Goal: Transaction & Acquisition: Purchase product/service

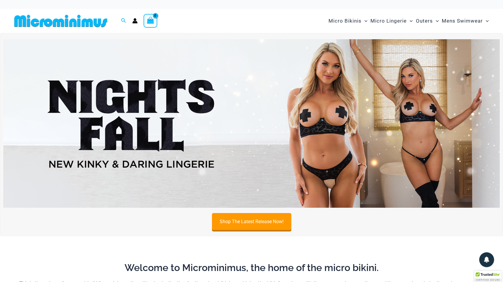
click at [365, 105] on img at bounding box center [251, 123] width 497 height 169
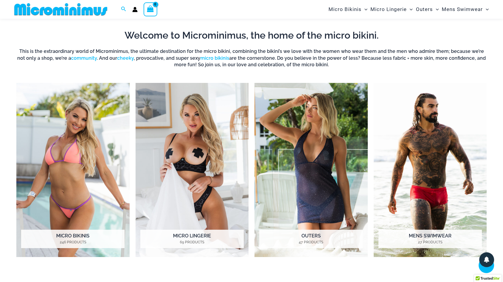
scroll to position [232, 0]
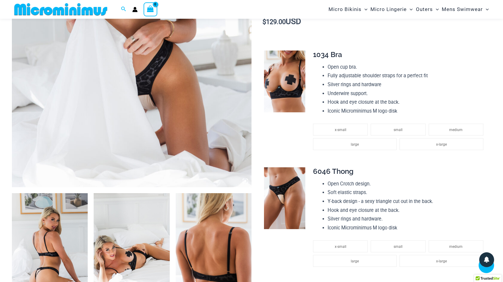
scroll to position [232, 0]
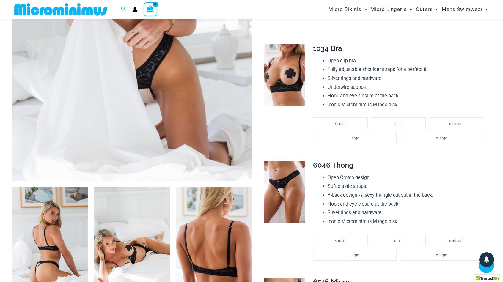
click at [306, 78] on td at bounding box center [284, 98] width 46 height 117
click at [297, 74] on img at bounding box center [284, 75] width 41 height 62
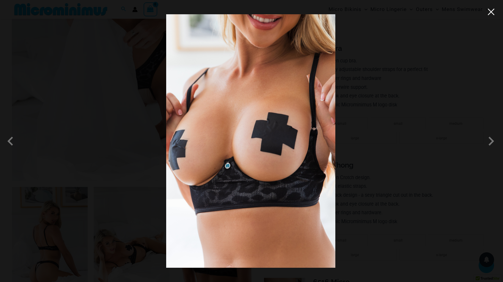
click at [494, 13] on button "Close" at bounding box center [491, 11] width 9 height 9
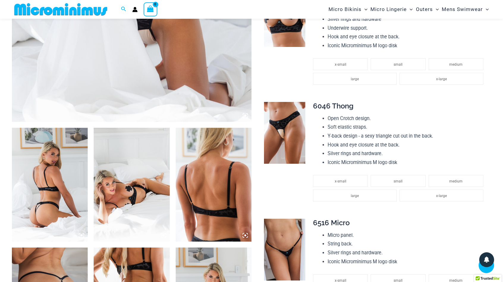
scroll to position [292, 0]
click at [292, 137] on img at bounding box center [284, 133] width 41 height 62
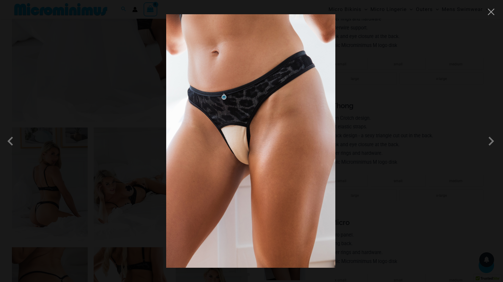
click at [393, 98] on div at bounding box center [251, 141] width 503 height 282
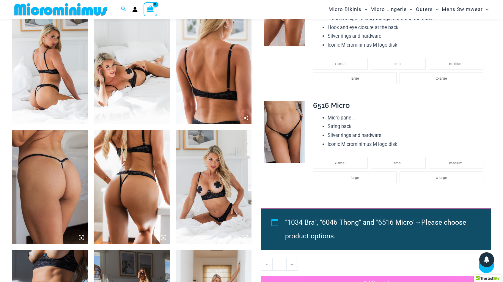
scroll to position [411, 0]
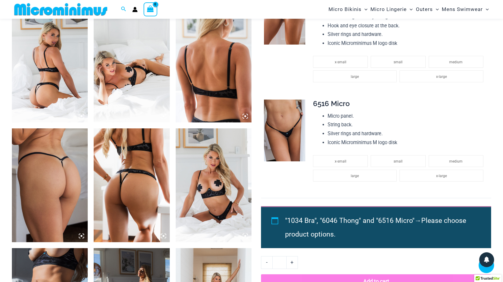
click at [288, 137] on img at bounding box center [284, 131] width 41 height 62
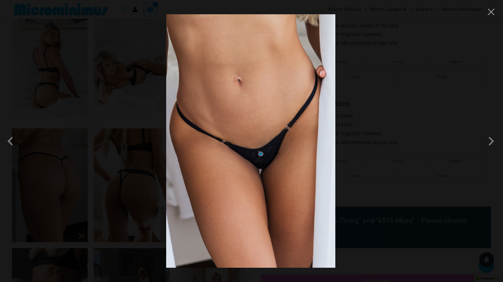
click at [421, 92] on div at bounding box center [251, 141] width 503 height 282
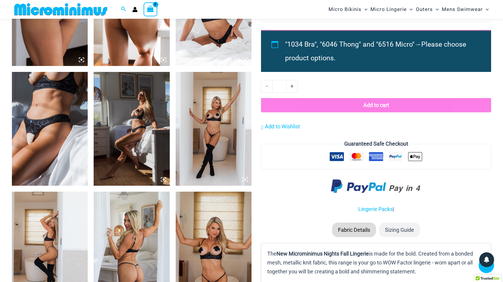
scroll to position [589, 0]
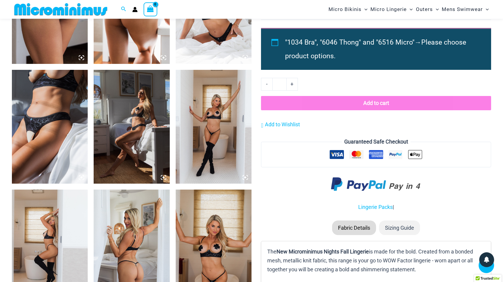
click at [220, 109] on img at bounding box center [214, 127] width 76 height 114
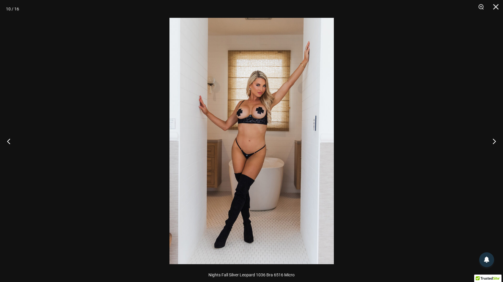
click at [372, 81] on div at bounding box center [251, 141] width 503 height 282
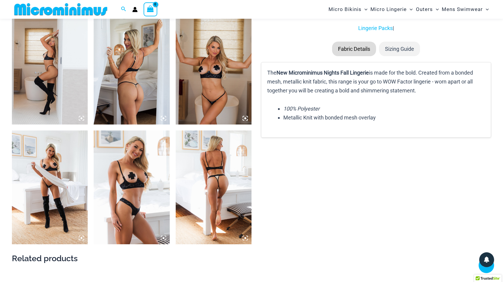
scroll to position [768, 0]
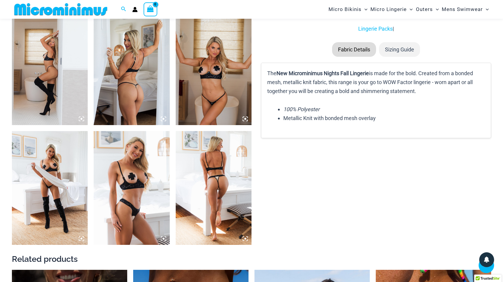
click at [222, 172] on img at bounding box center [214, 188] width 76 height 114
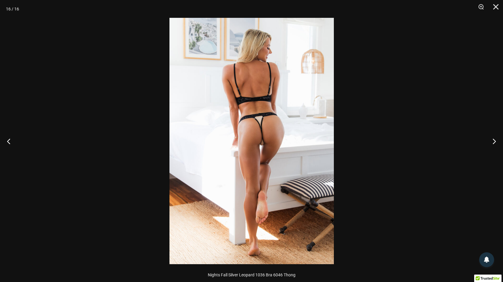
click at [361, 98] on div at bounding box center [251, 141] width 503 height 282
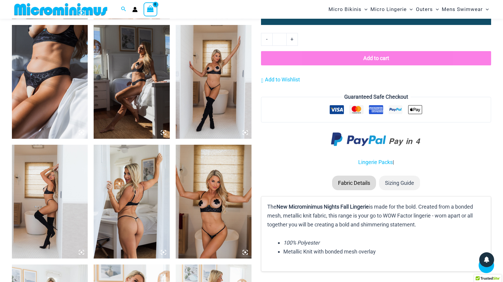
scroll to position [560, 0]
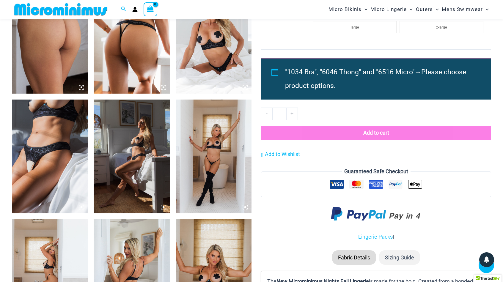
click at [38, 144] on img at bounding box center [50, 157] width 76 height 114
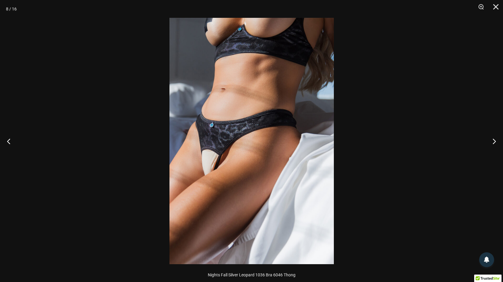
click at [367, 53] on div at bounding box center [251, 141] width 503 height 282
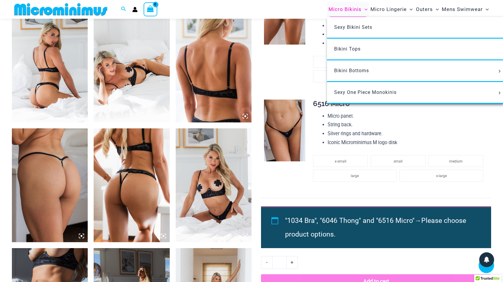
scroll to position [292, 0]
